Goal: Transaction & Acquisition: Purchase product/service

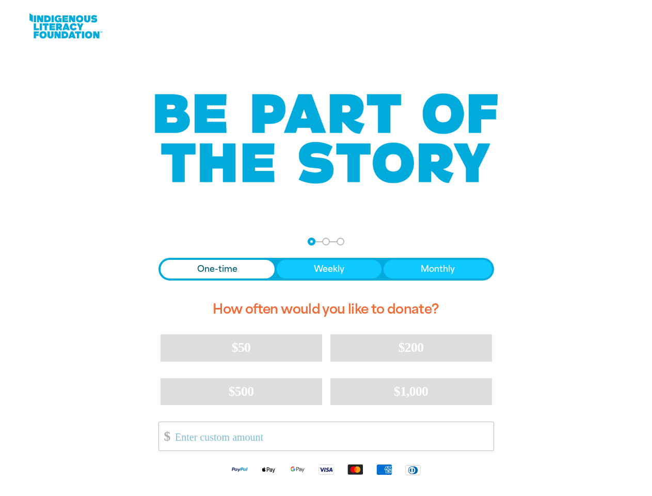
click at [326, 248] on div "arrow_back Back Step 1 Step 2 Step 3 One-time Weekly Monthly How often would yo…" at bounding box center [326, 361] width 361 height 272
click at [172, 242] on div "arrow_back Back Step 1 Step 2 Step 3" at bounding box center [326, 241] width 336 height 8
click at [311, 241] on div "Navigate to step 1 of 3 to enter your donation amount" at bounding box center [311, 241] width 3 height 3
click at [217, 269] on span "One-time" at bounding box center [217, 269] width 40 height 12
click at [328, 269] on span "Weekly" at bounding box center [329, 269] width 30 height 12
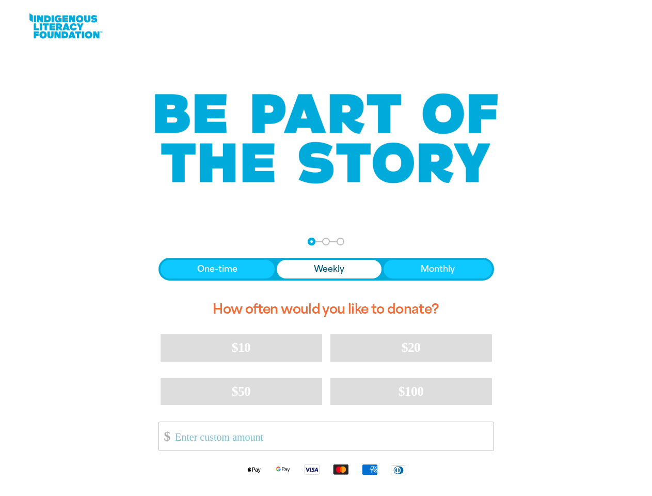
click at [437, 269] on span "Monthly" at bounding box center [438, 269] width 34 height 12
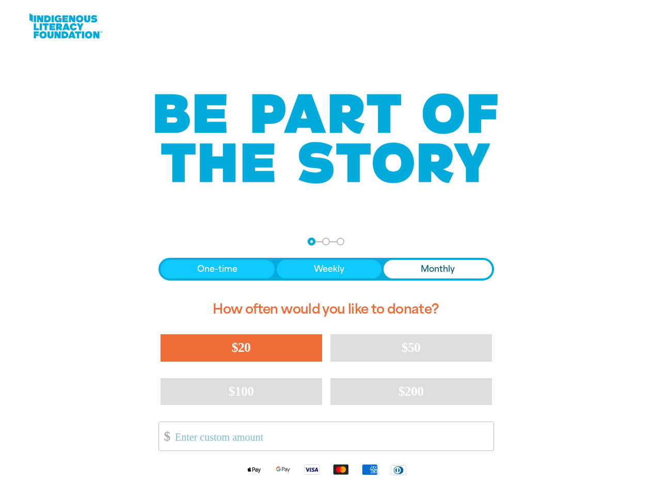
click at [241, 347] on span "$20" at bounding box center [241, 347] width 19 height 15
